Goal: Complete application form

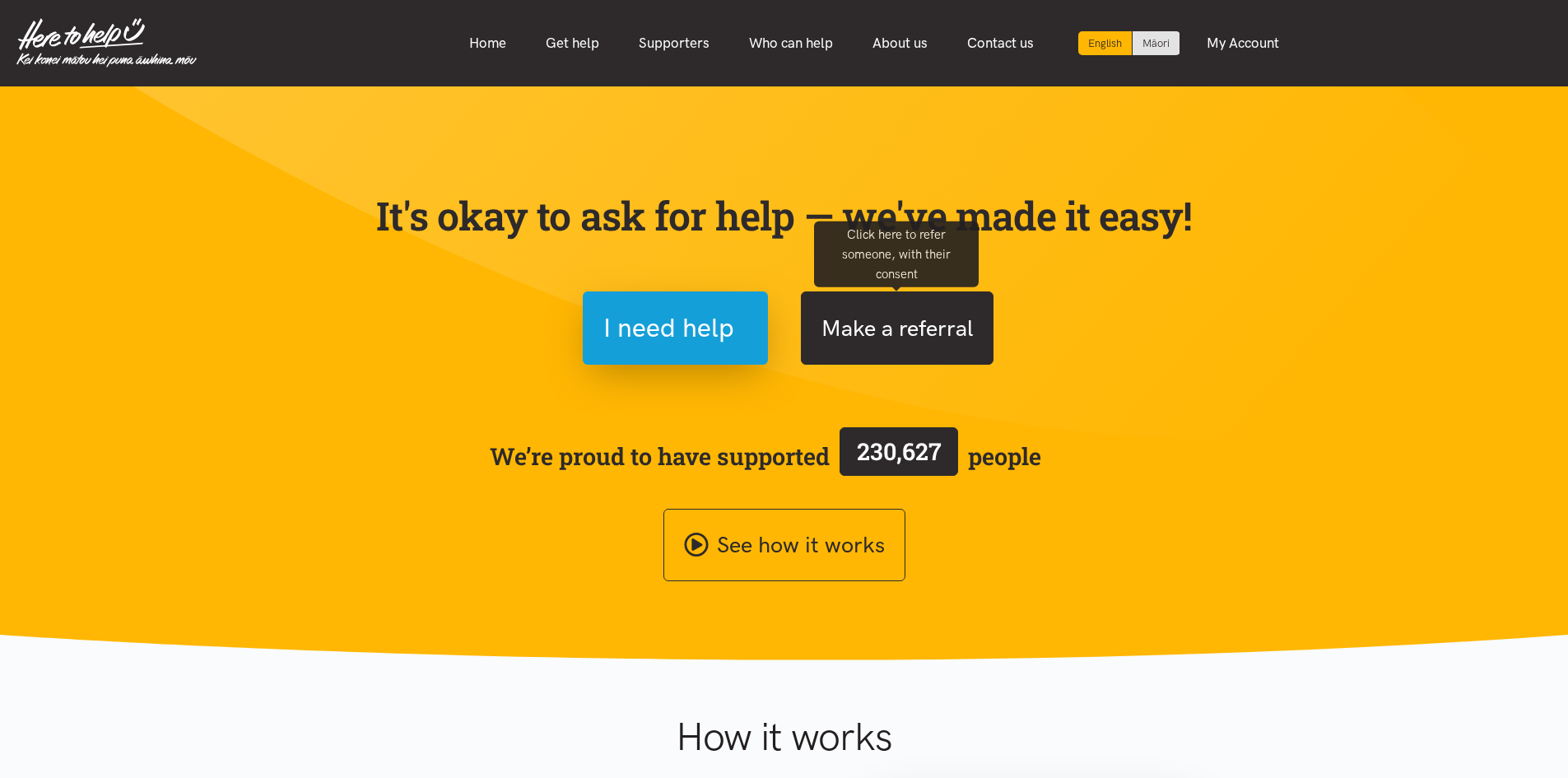
click at [872, 364] on button "Make a referral" at bounding box center [897, 327] width 192 height 73
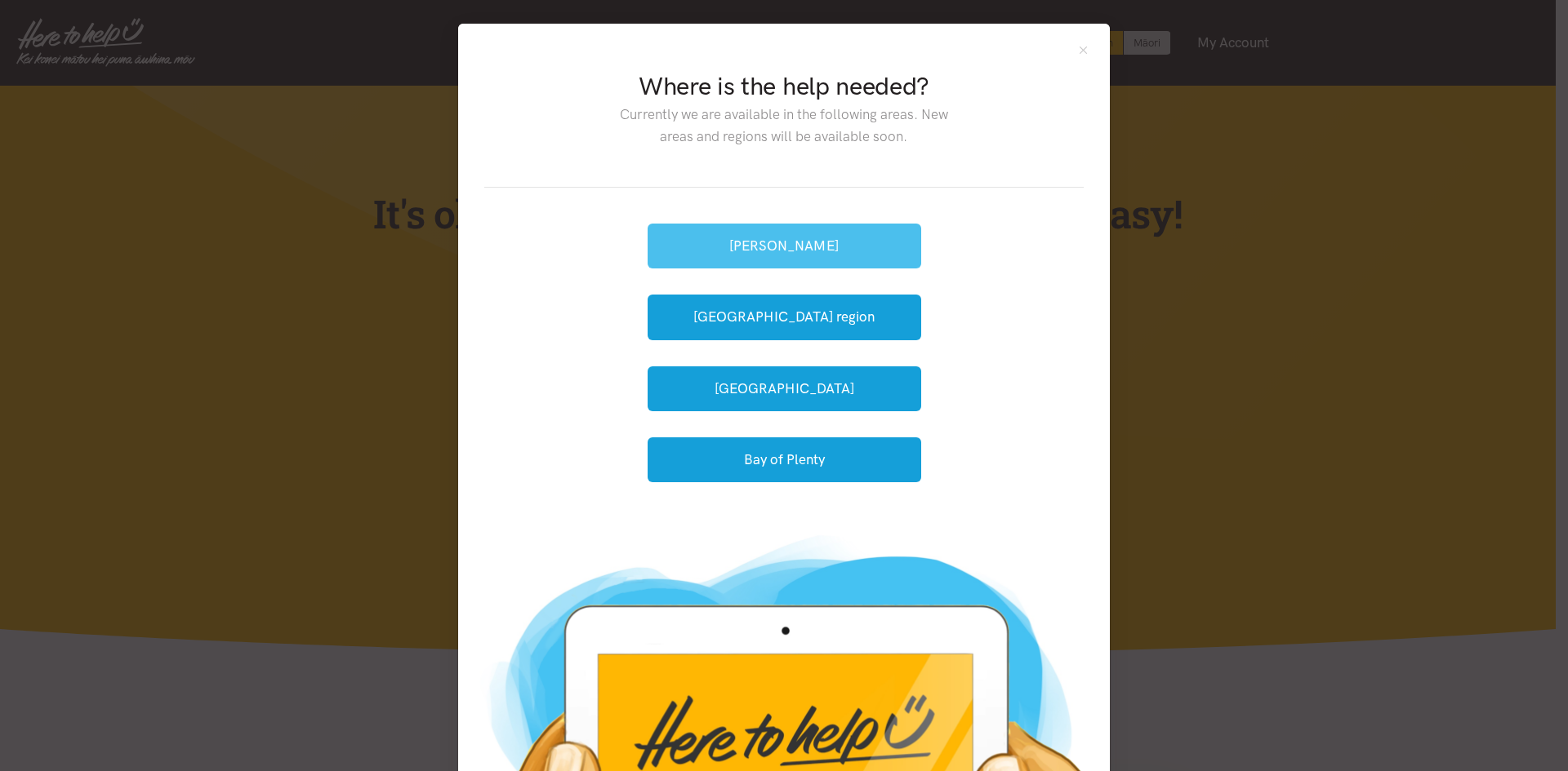
click at [868, 256] on button "[PERSON_NAME]" at bounding box center [784, 246] width 273 height 45
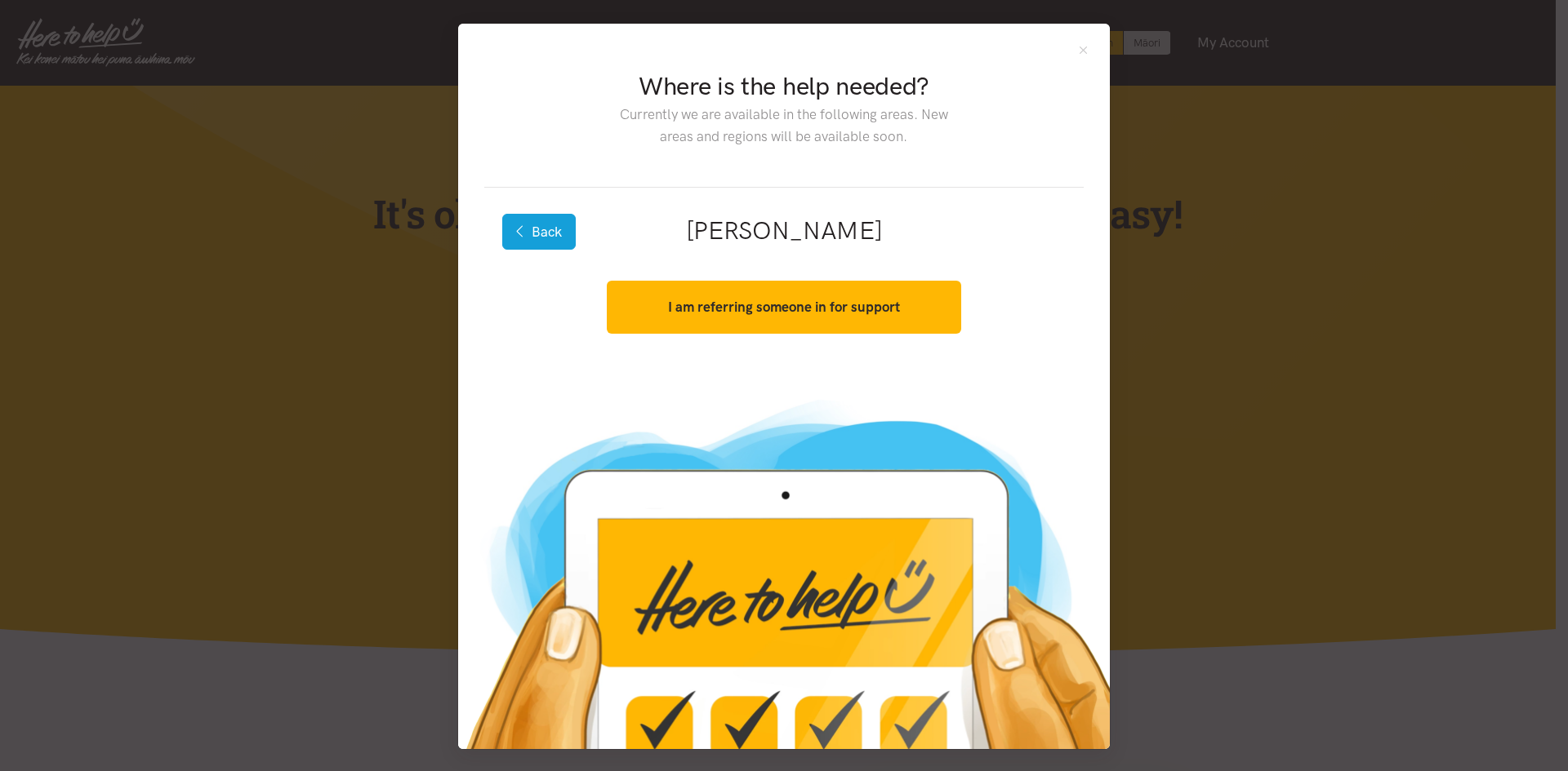
click at [546, 236] on button "Back" at bounding box center [539, 231] width 74 height 36
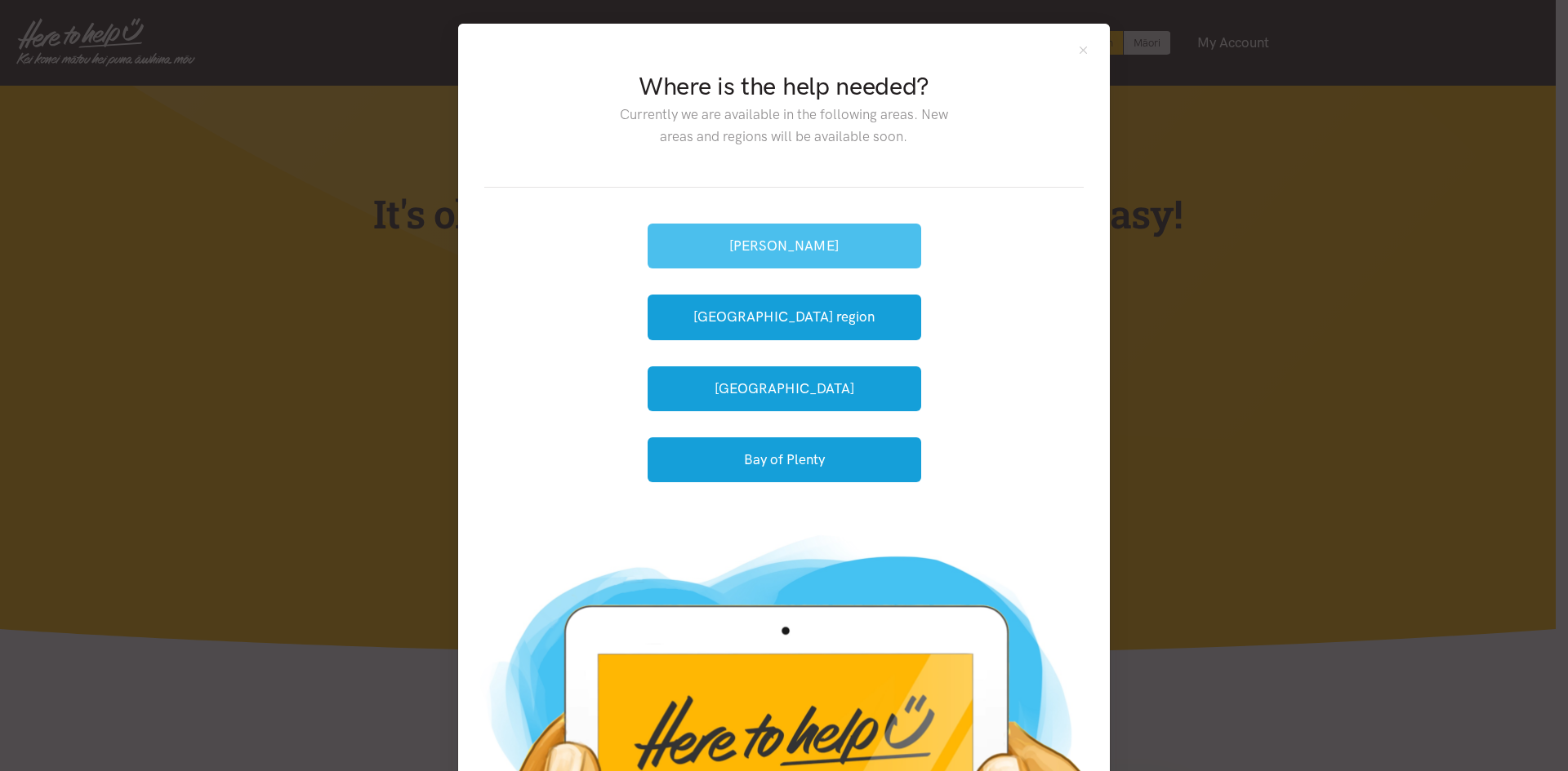
click at [687, 229] on button "[PERSON_NAME]" at bounding box center [784, 246] width 273 height 45
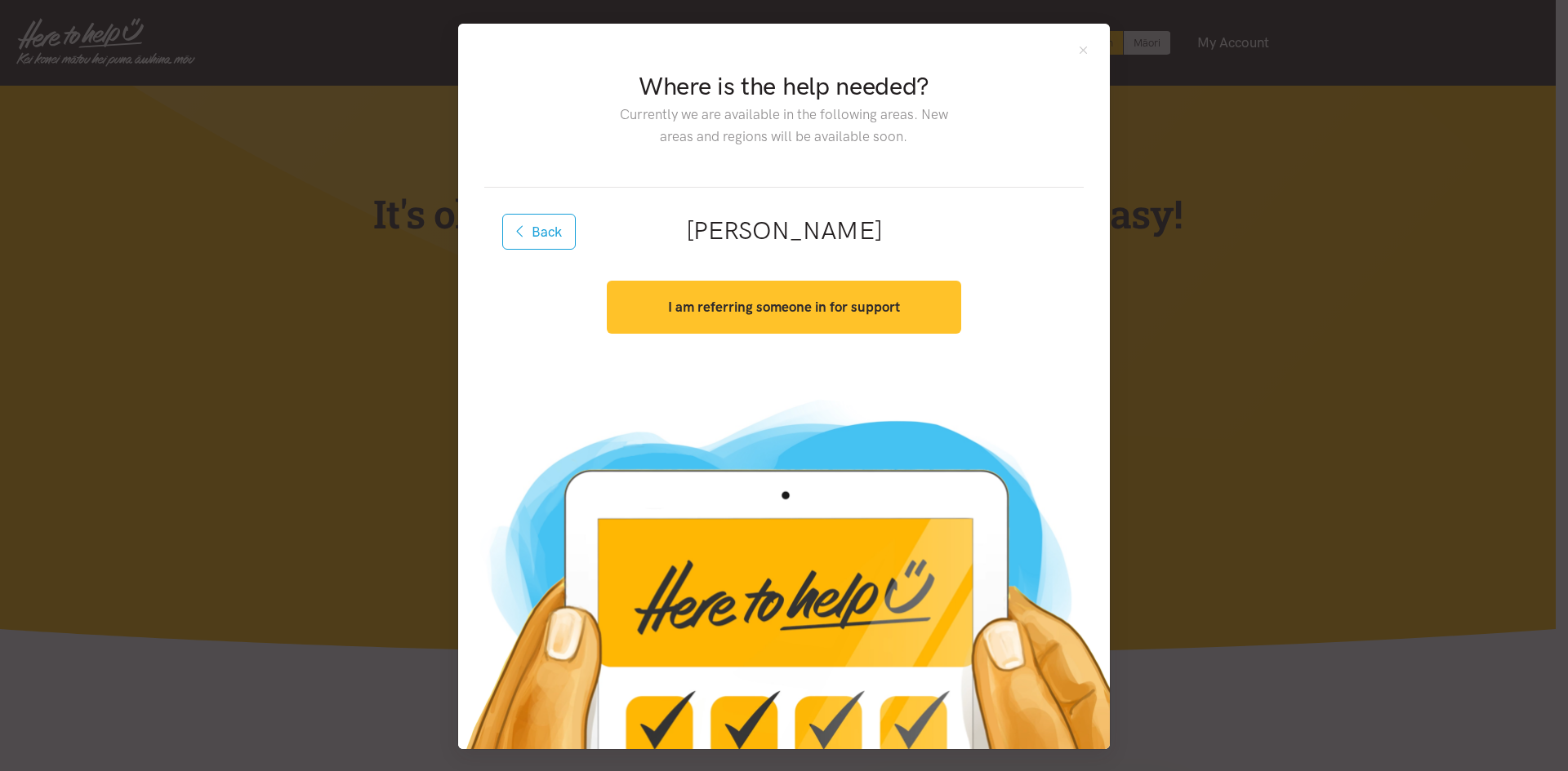
click at [720, 310] on strong "I am referring someone in for support" at bounding box center [783, 306] width 232 height 16
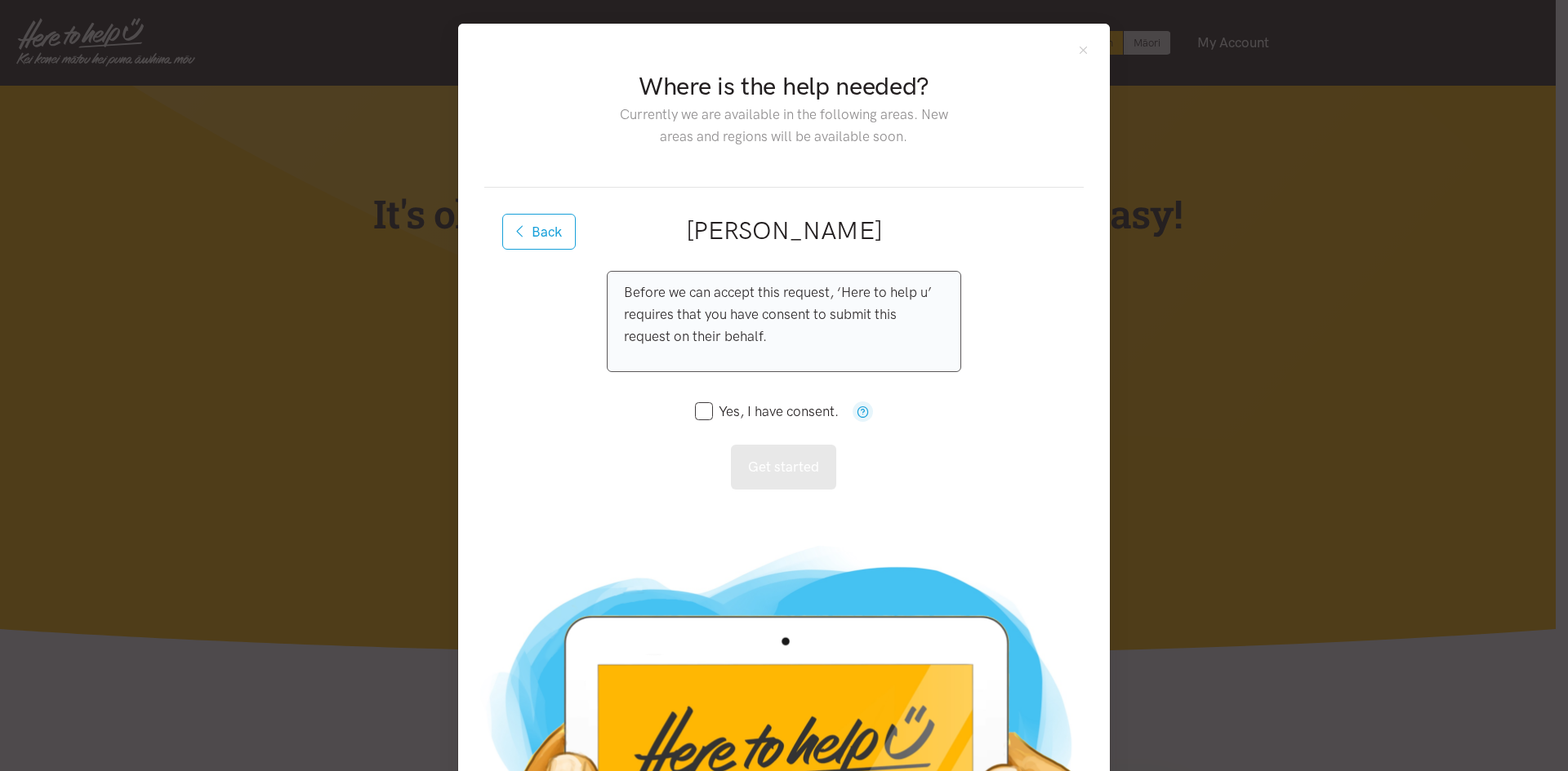
click at [724, 408] on input "Yes, I have consent." at bounding box center [767, 412] width 143 height 14
checkbox input "true"
click at [533, 221] on button "Back" at bounding box center [539, 231] width 74 height 36
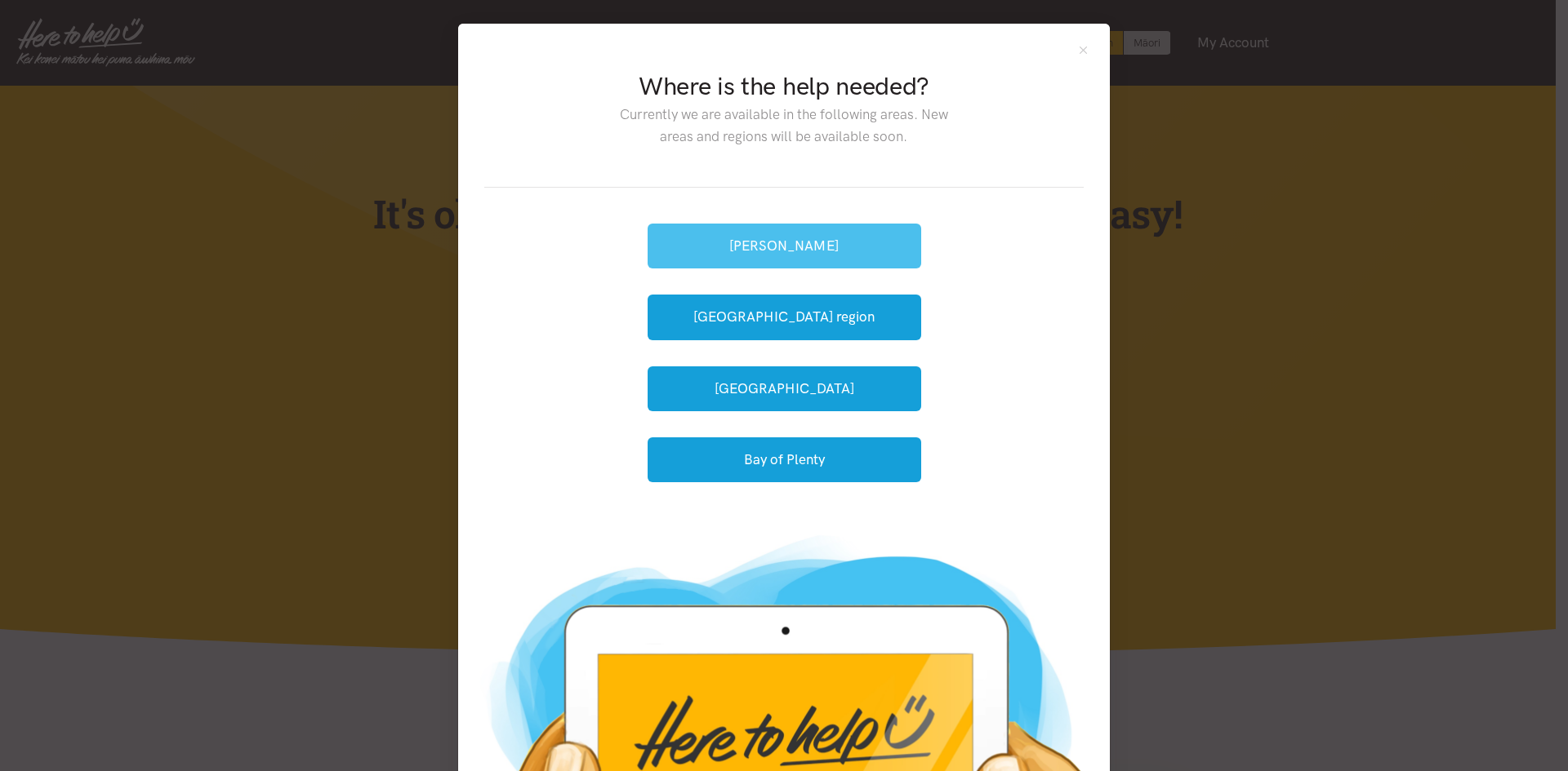
click at [784, 241] on button "[PERSON_NAME]" at bounding box center [784, 246] width 273 height 45
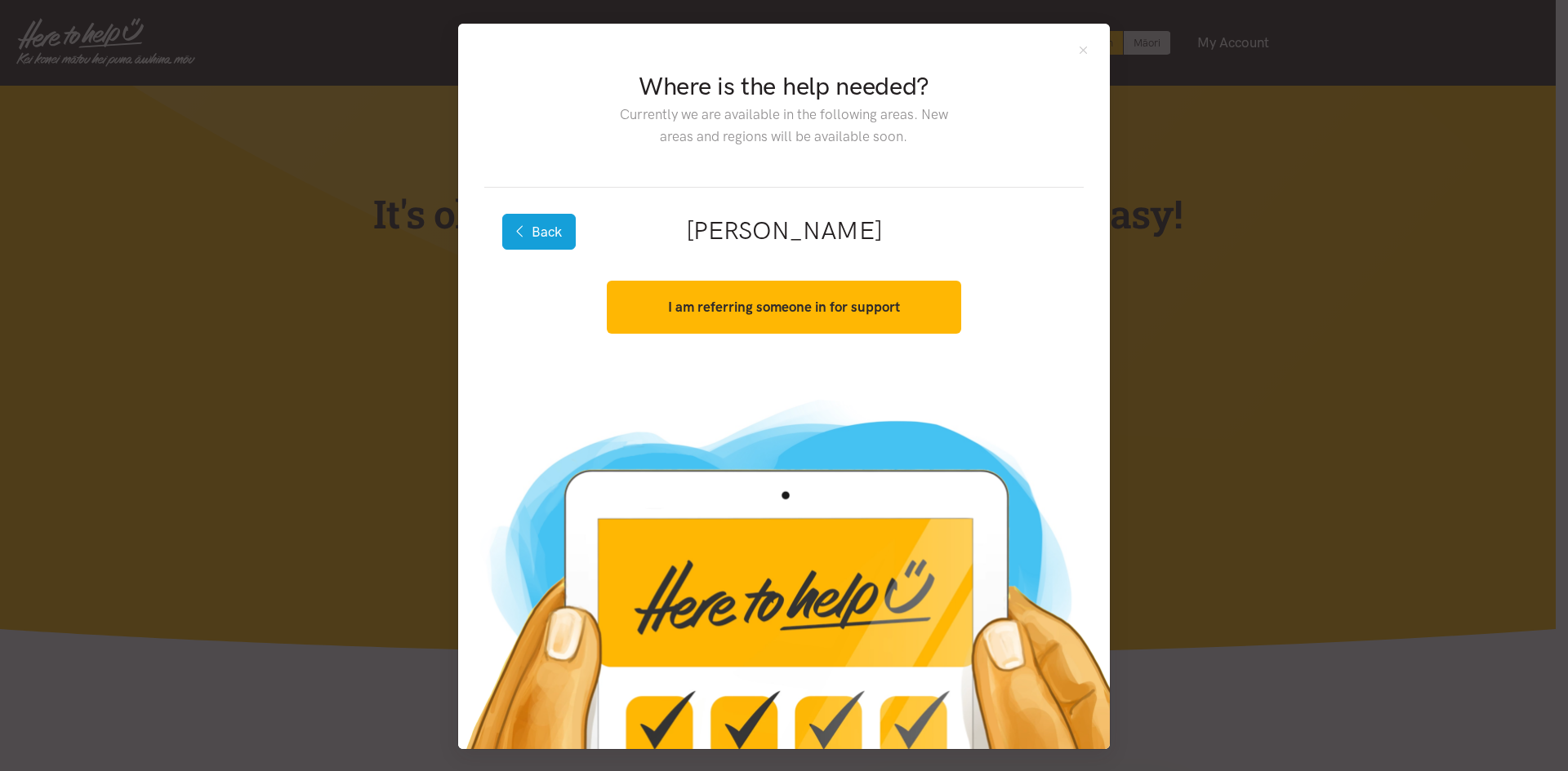
click at [555, 241] on button "Back" at bounding box center [539, 231] width 74 height 36
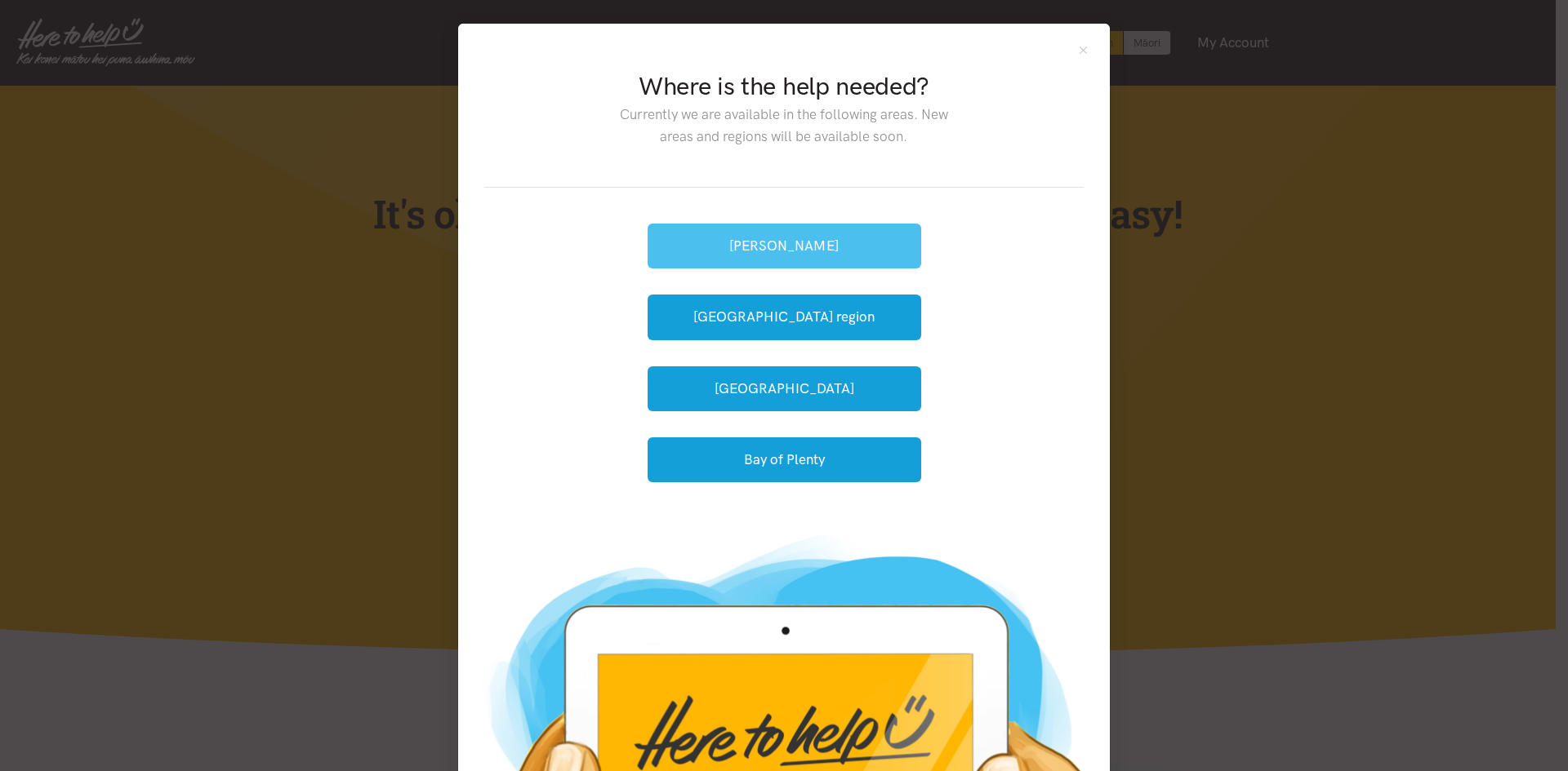
click at [786, 241] on button "[PERSON_NAME]" at bounding box center [784, 246] width 273 height 45
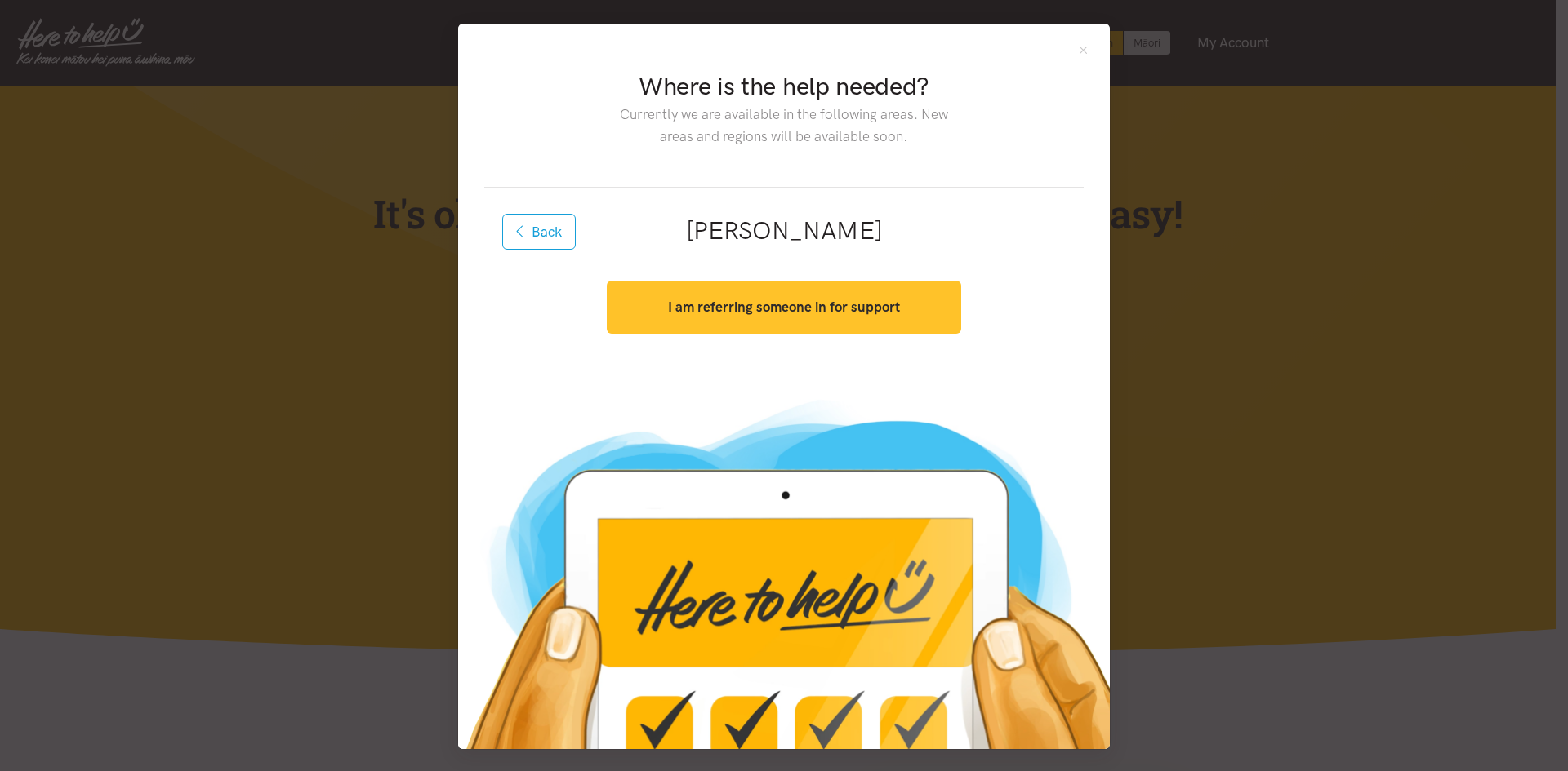
click at [830, 309] on strong "I am referring someone in for support" at bounding box center [783, 306] width 232 height 16
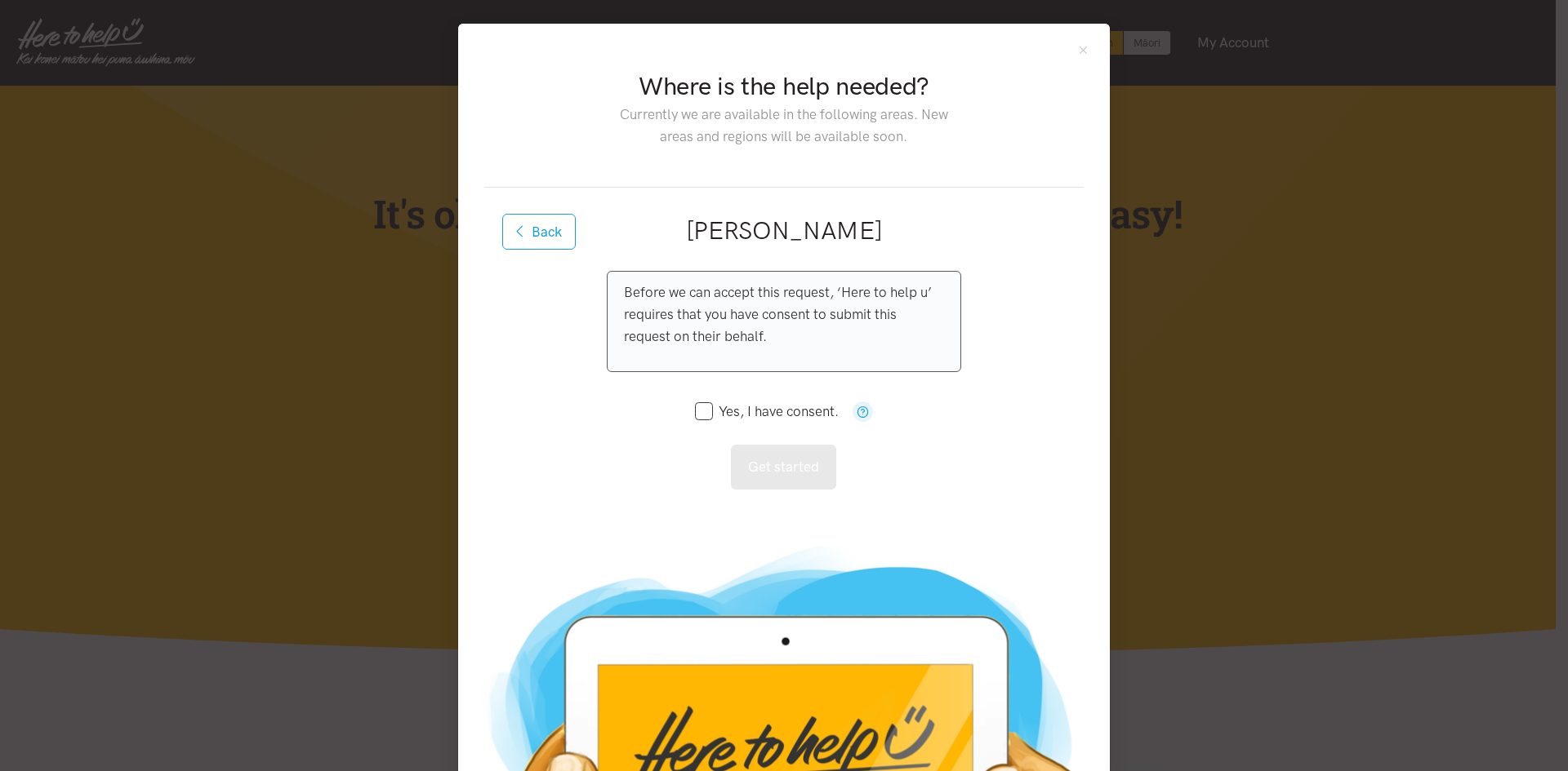
click at [752, 415] on input "Yes, I have consent." at bounding box center [767, 412] width 143 height 14
checkbox input "true"
click at [523, 244] on button "Back" at bounding box center [539, 231] width 74 height 36
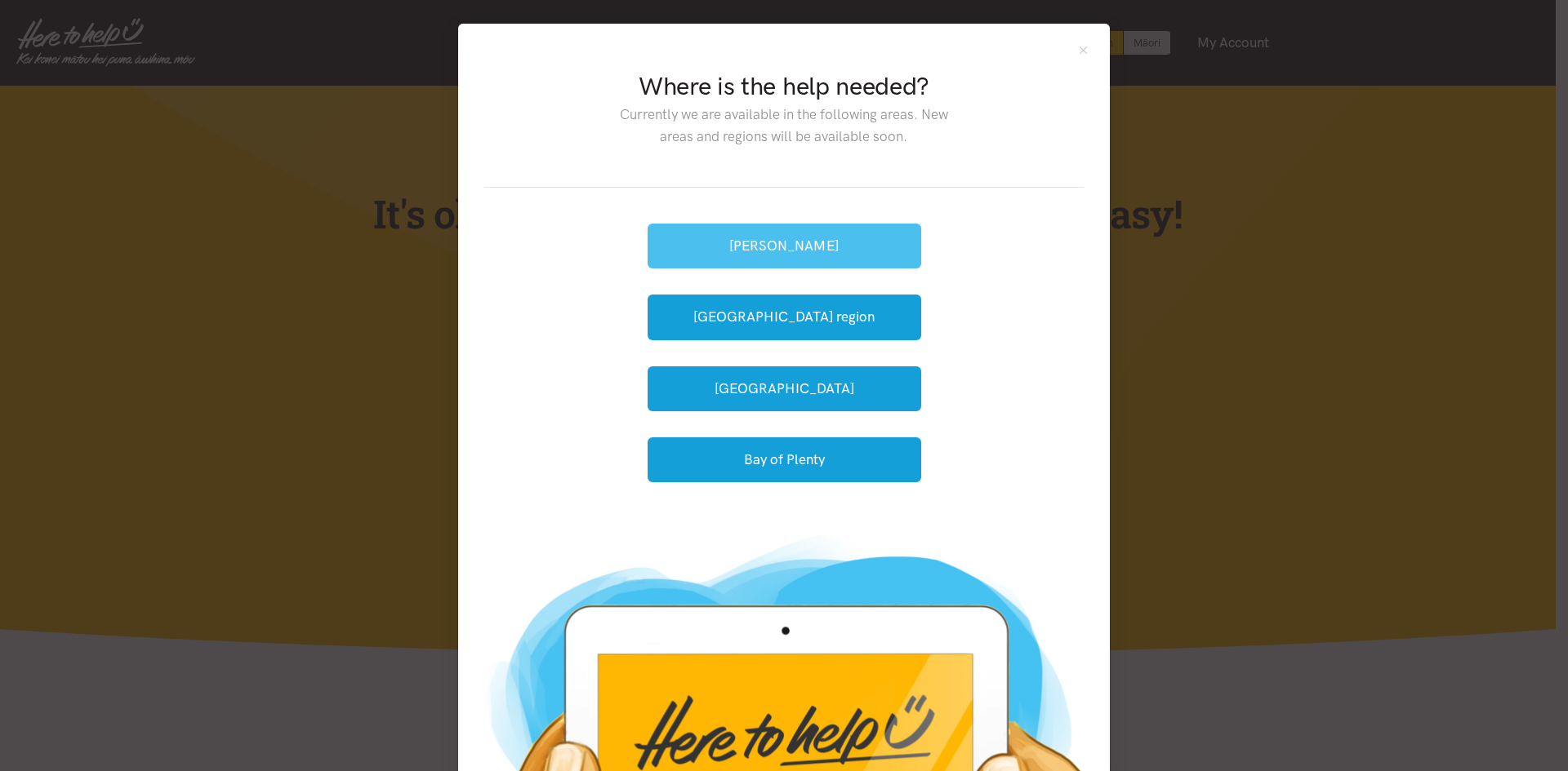
click at [807, 244] on button "[PERSON_NAME]" at bounding box center [784, 246] width 273 height 45
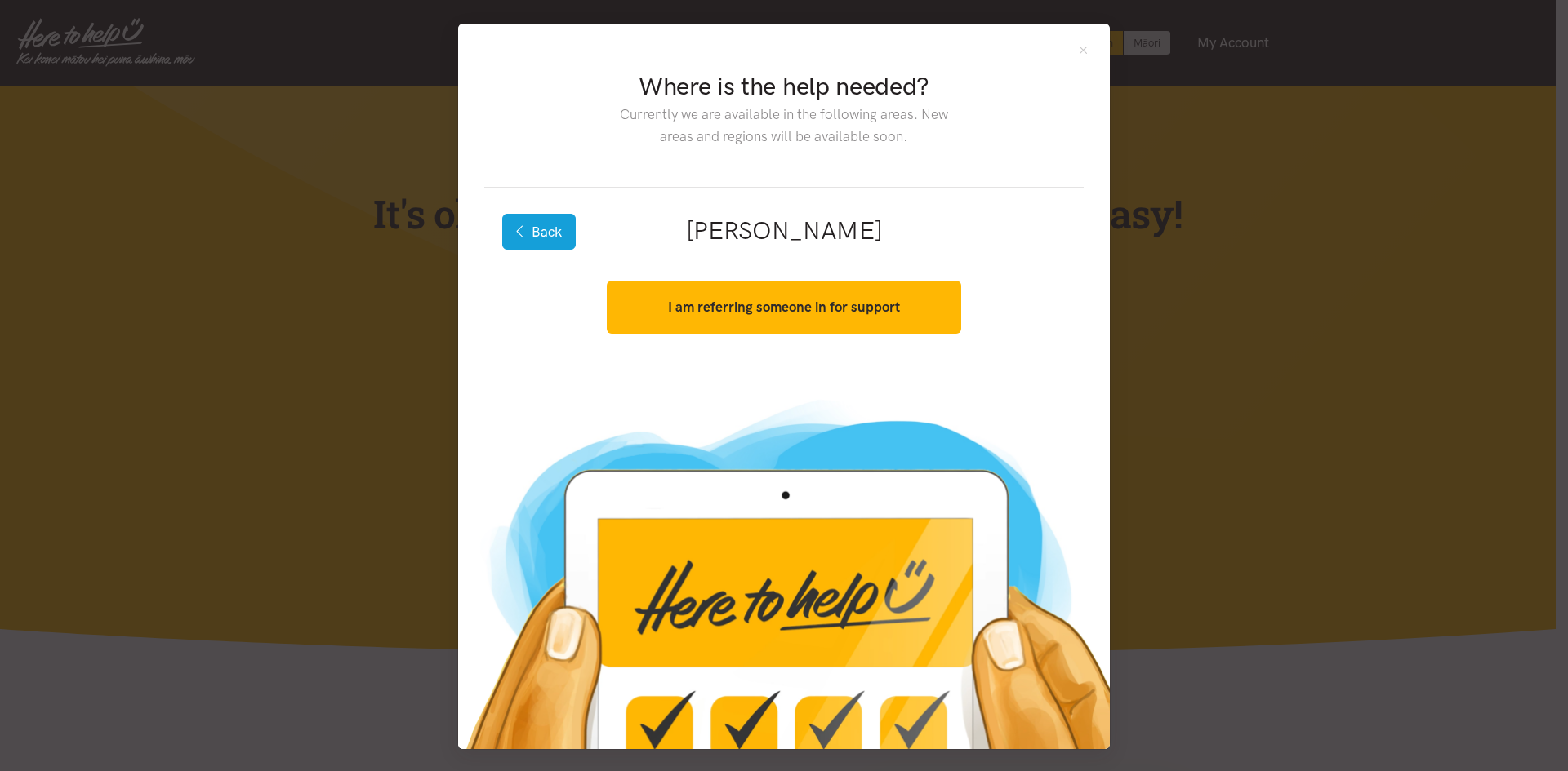
click at [544, 228] on button "Back" at bounding box center [539, 231] width 74 height 36
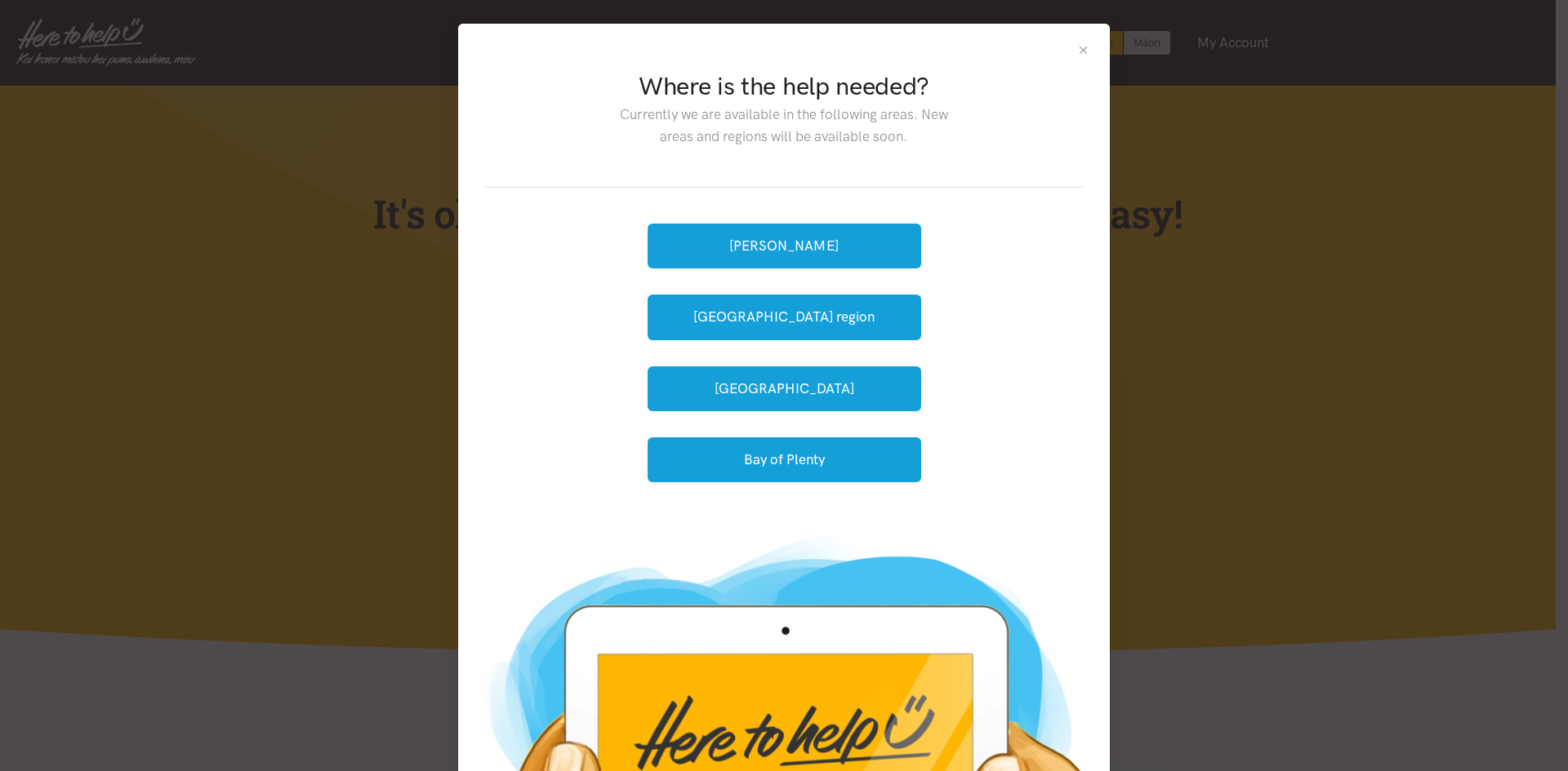
click at [1082, 54] on button "Close" at bounding box center [1083, 50] width 14 height 14
